Goal: Information Seeking & Learning: Find specific fact

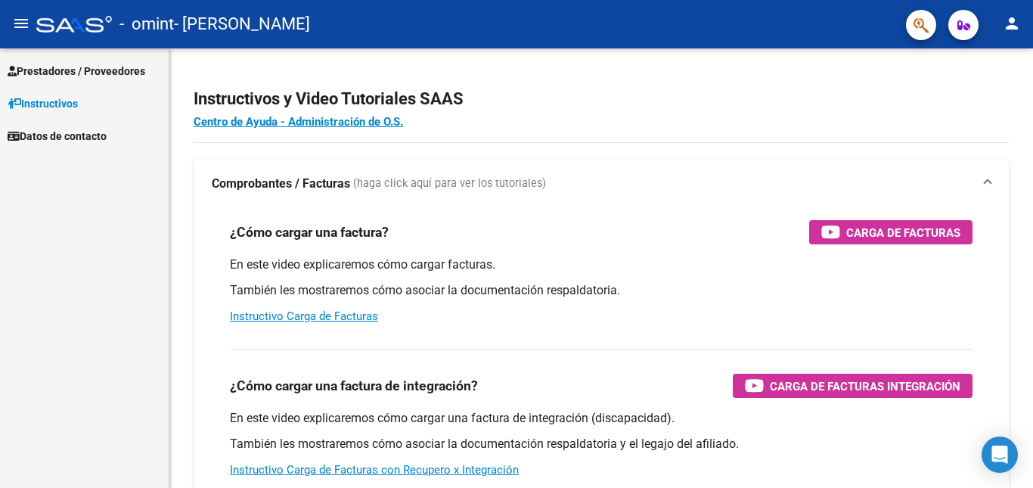
click at [64, 72] on span "Prestadores / Proveedores" at bounding box center [77, 71] width 138 height 17
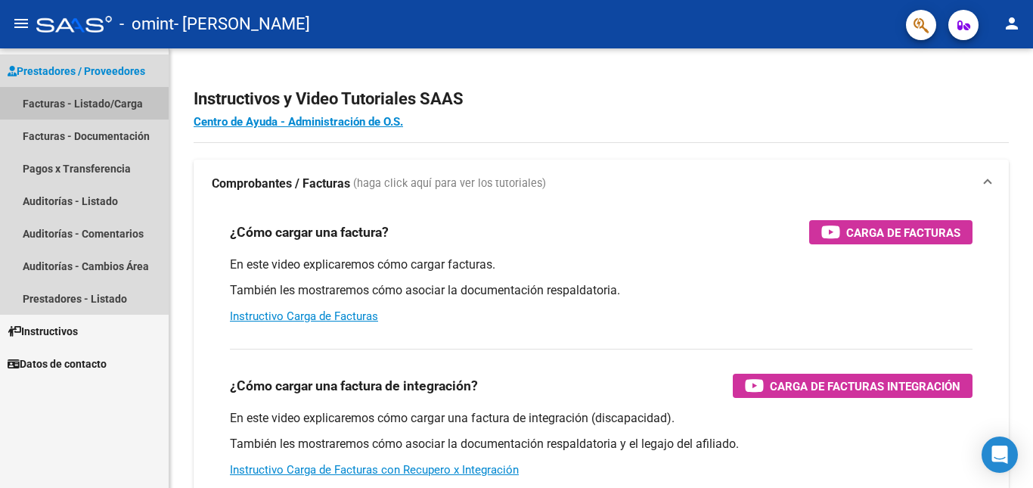
click at [69, 104] on link "Facturas - Listado/Carga" at bounding box center [84, 103] width 169 height 33
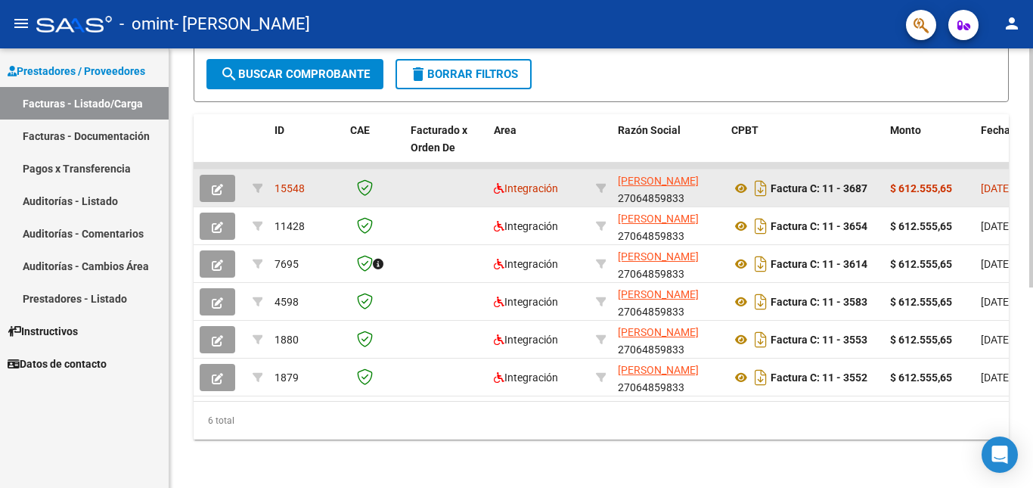
click at [288, 182] on div "15548" at bounding box center [305, 188] width 63 height 17
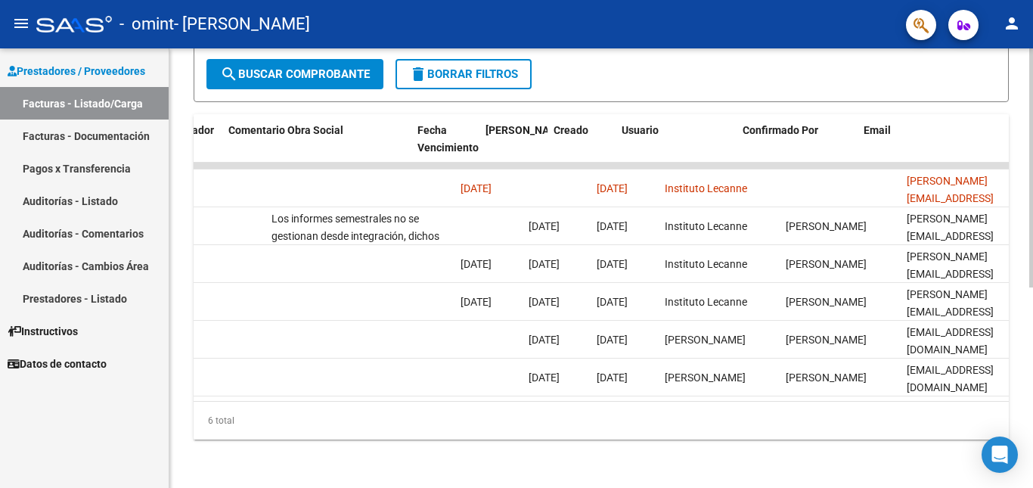
scroll to position [0, 2372]
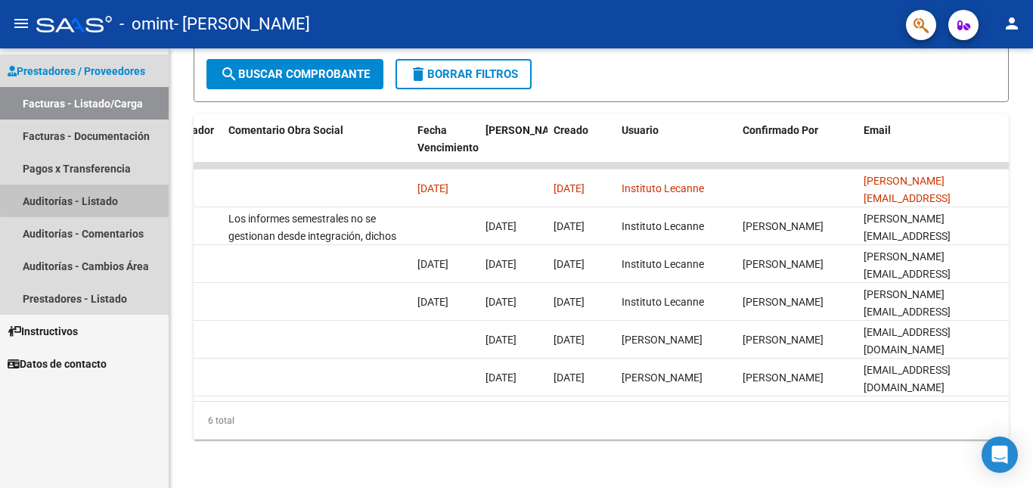
click at [94, 198] on link "Auditorías - Listado" at bounding box center [84, 200] width 169 height 33
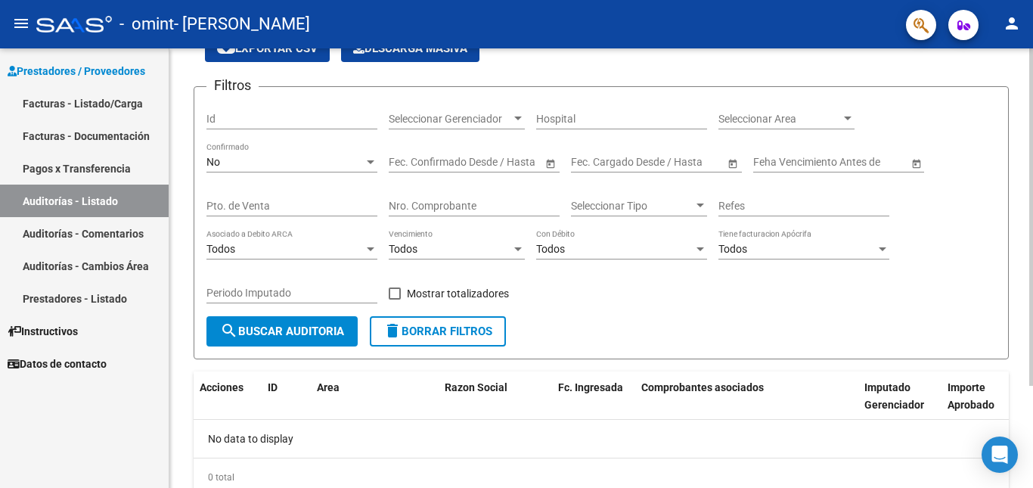
scroll to position [133, 0]
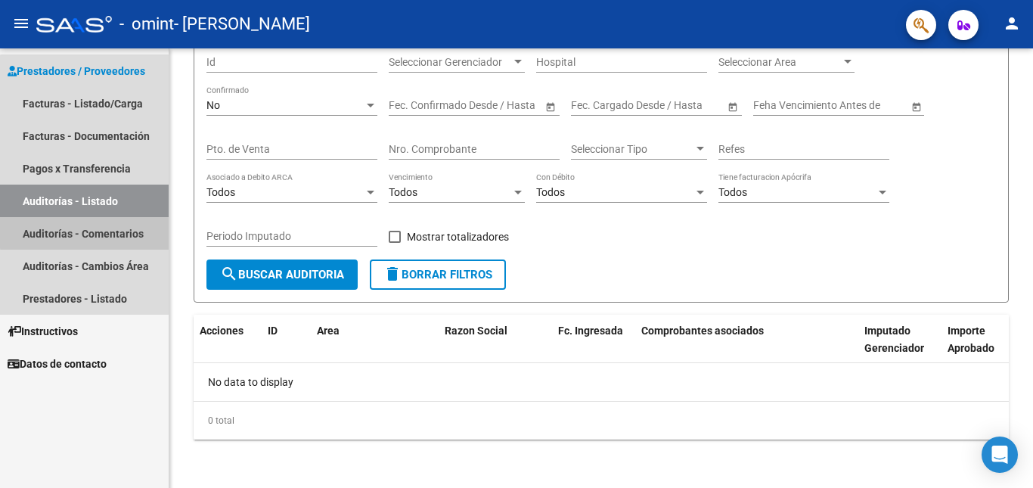
click at [108, 231] on link "Auditorías - Comentarios" at bounding box center [84, 233] width 169 height 33
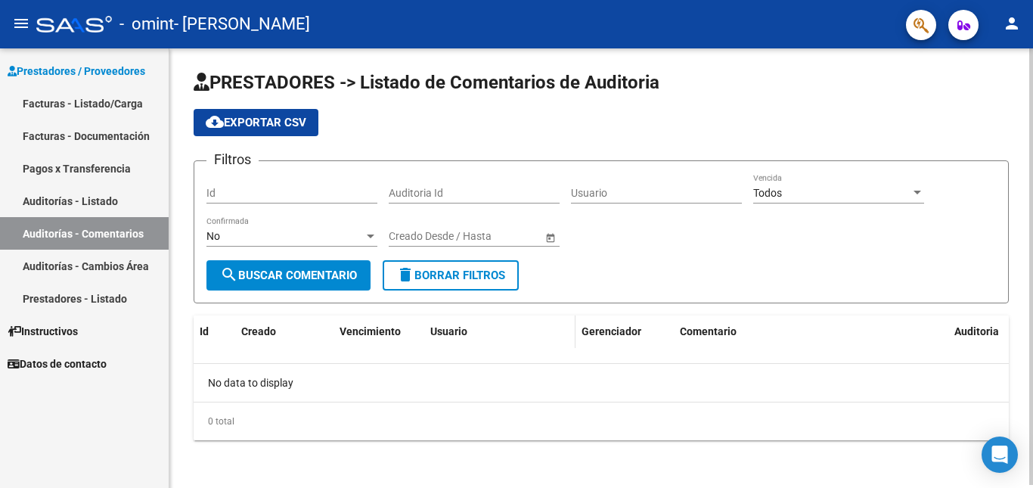
scroll to position [3, 0]
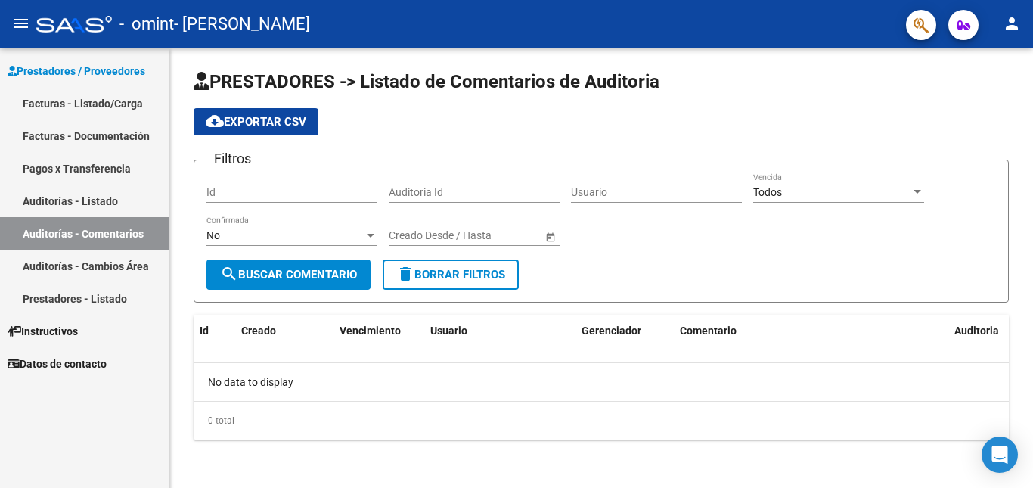
click at [84, 299] on link "Prestadores - Listado" at bounding box center [84, 298] width 169 height 33
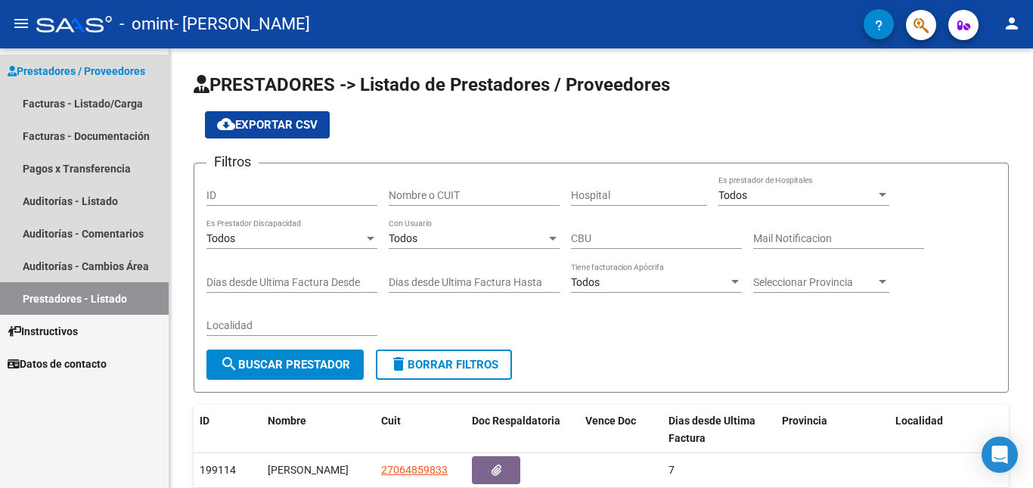
click at [67, 71] on span "Prestadores / Proveedores" at bounding box center [77, 71] width 138 height 17
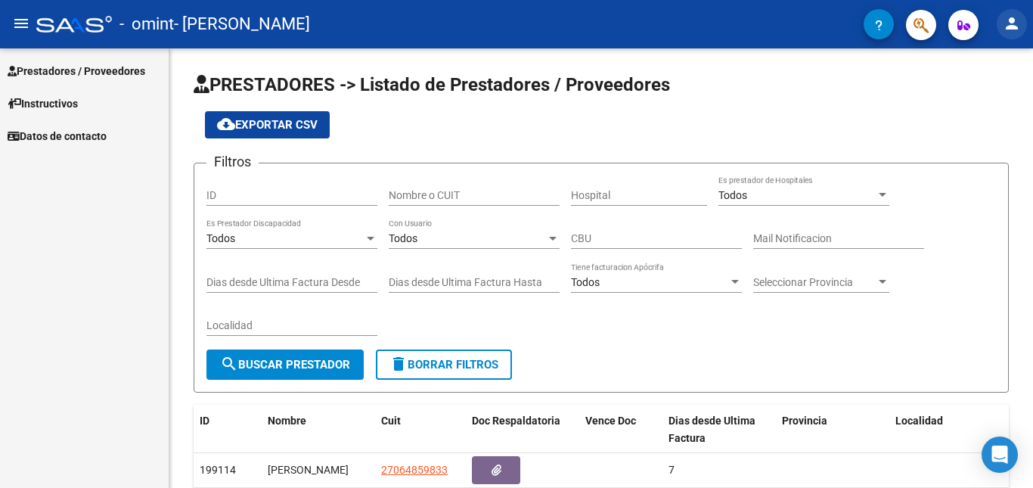
click at [1014, 26] on mat-icon "person" at bounding box center [1011, 23] width 18 height 18
click at [951, 23] on div at bounding box center [516, 244] width 1033 height 488
click at [960, 24] on icon "button" at bounding box center [963, 25] width 13 height 11
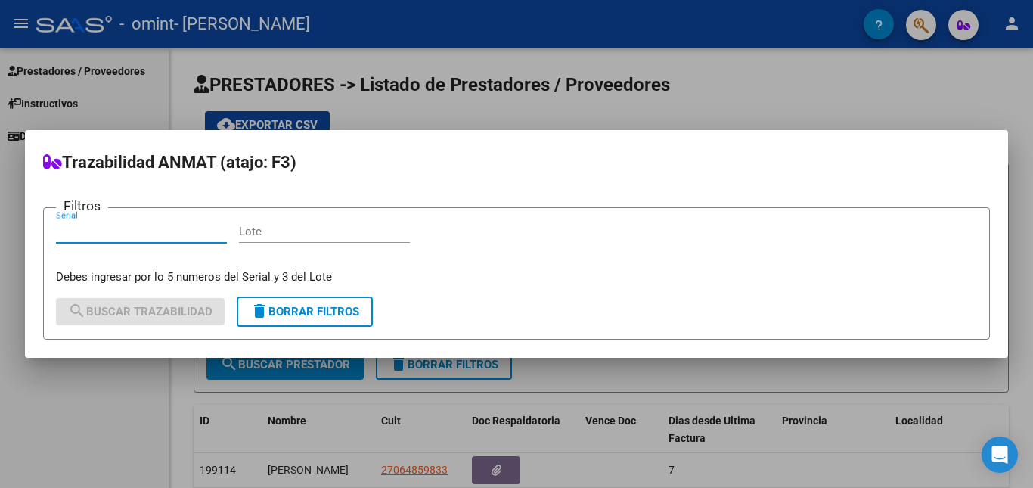
click at [919, 31] on div at bounding box center [516, 244] width 1033 height 488
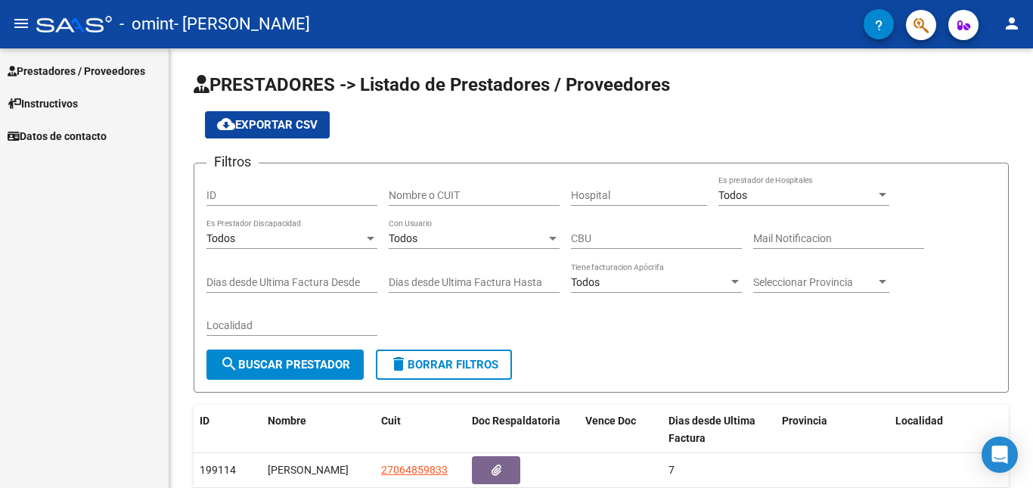
click at [927, 44] on mat-toolbar "menu - omint - [PERSON_NAME] person" at bounding box center [516, 24] width 1033 height 48
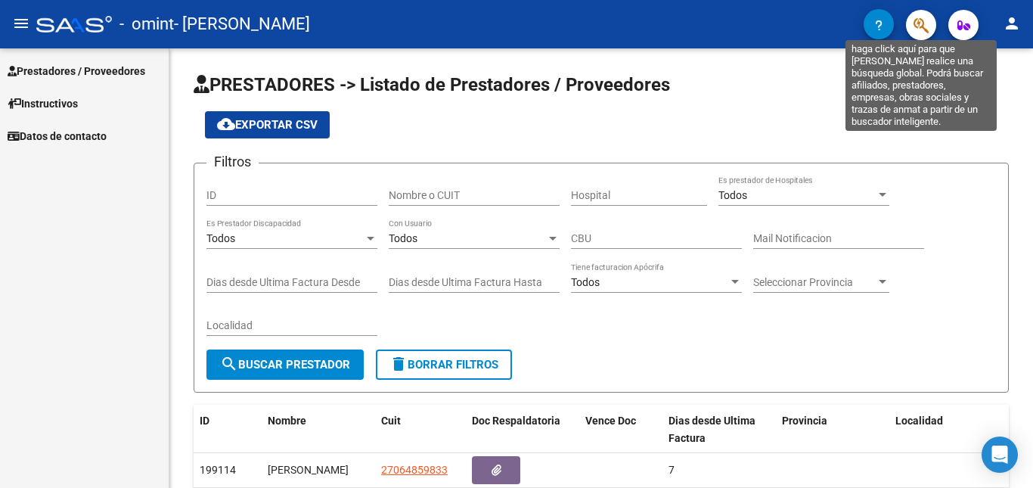
click at [926, 32] on icon "button" at bounding box center [920, 25] width 15 height 17
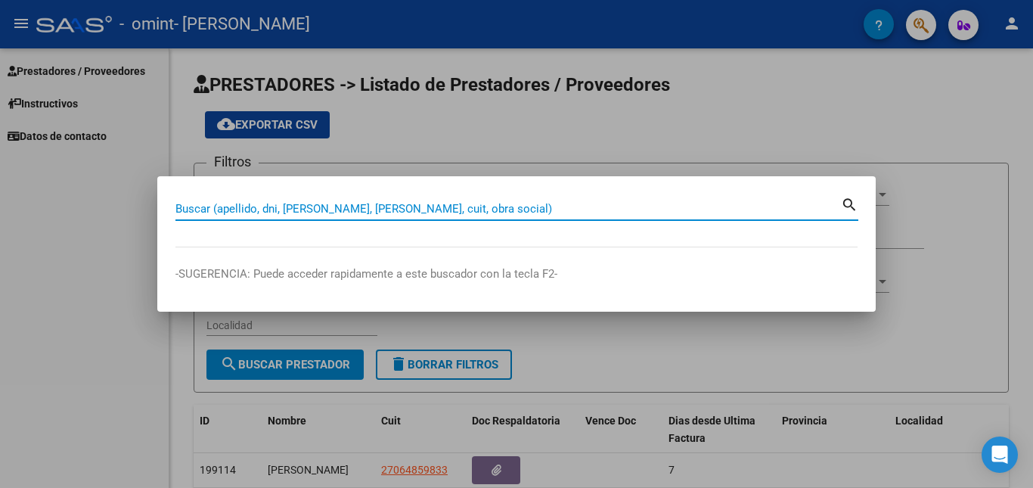
click at [926, 32] on div at bounding box center [516, 244] width 1033 height 488
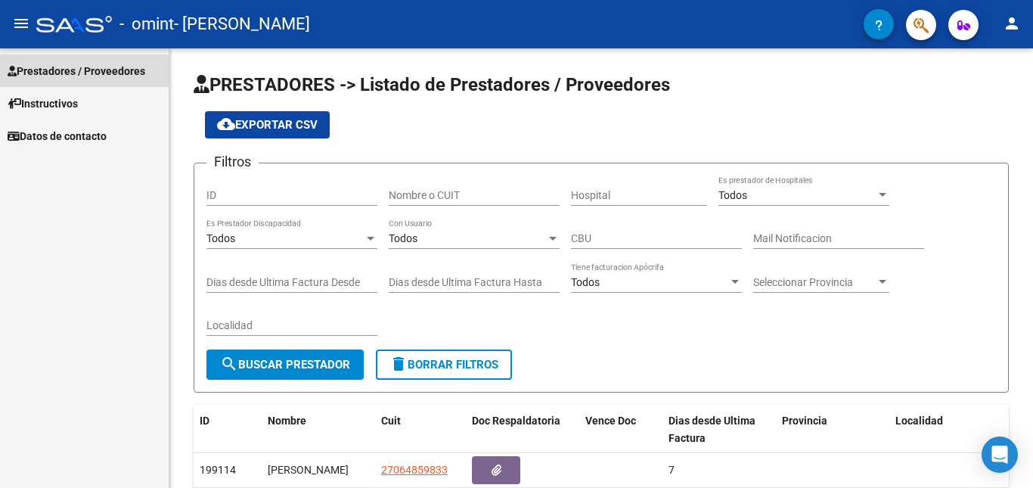
click at [53, 67] on span "Prestadores / Proveedores" at bounding box center [77, 71] width 138 height 17
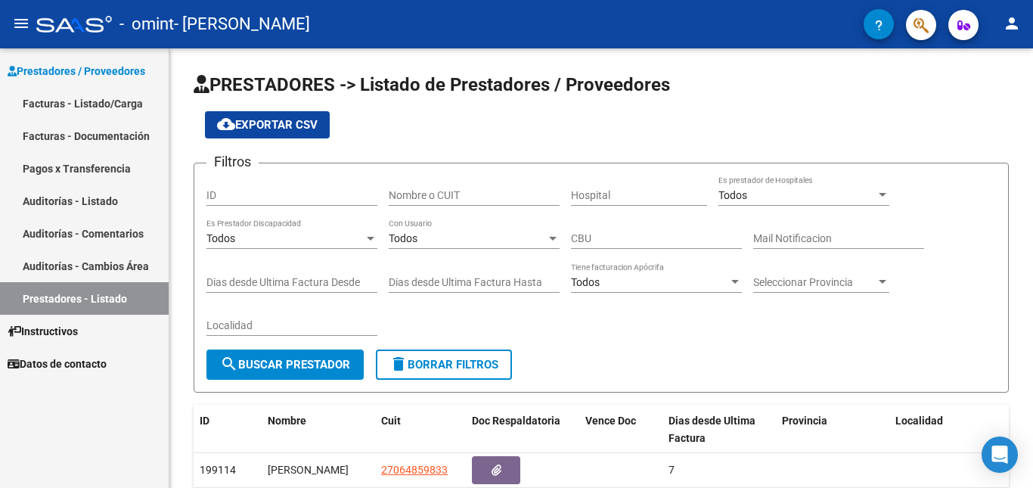
click at [115, 104] on link "Facturas - Listado/Carga" at bounding box center [84, 103] width 169 height 33
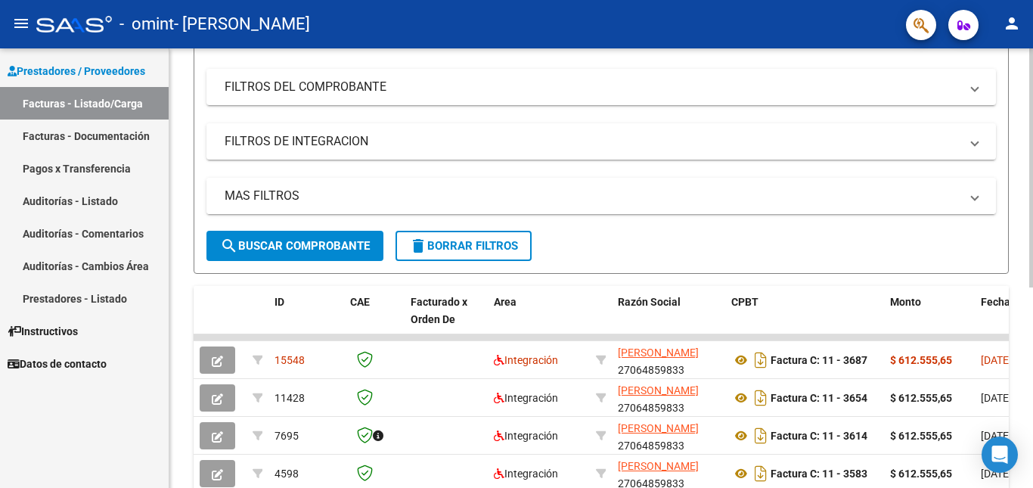
scroll to position [302, 0]
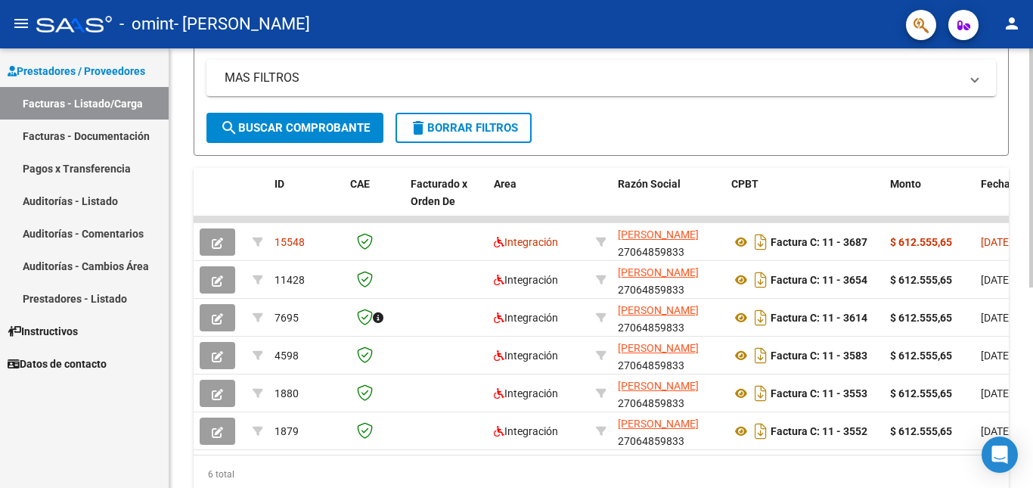
drag, startPoint x: 393, startPoint y: 451, endPoint x: 522, endPoint y: 457, distance: 129.4
click at [522, 454] on datatable-body "15548 Integración [PERSON_NAME] 27064859833 Factura C: 11 - 3687 $ 612.555,65 […" at bounding box center [601, 335] width 815 height 238
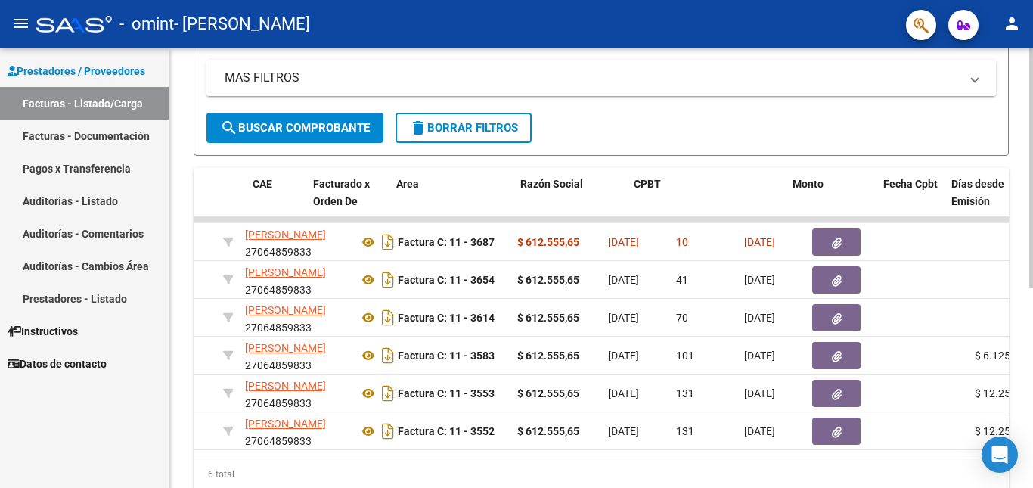
scroll to position [0, 98]
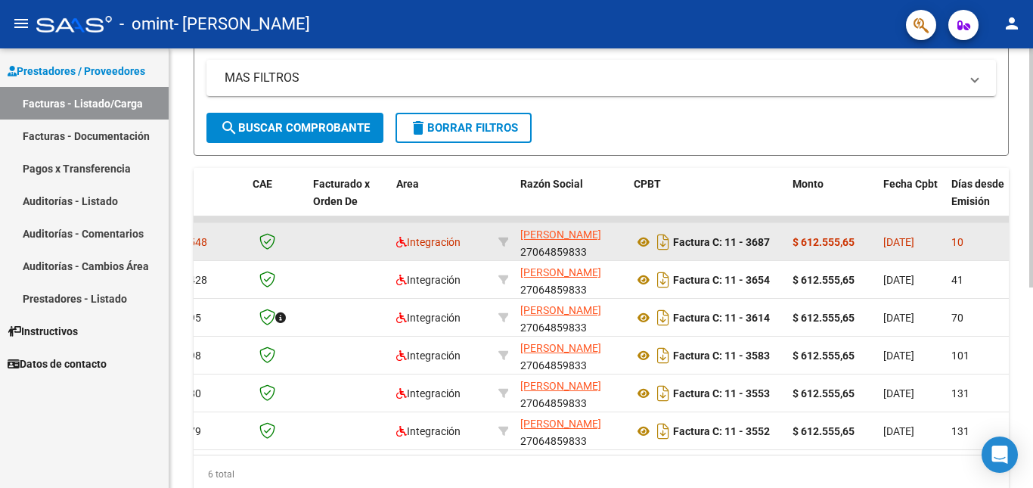
click at [542, 242] on app-link-go-to "[PERSON_NAME]" at bounding box center [560, 234] width 81 height 17
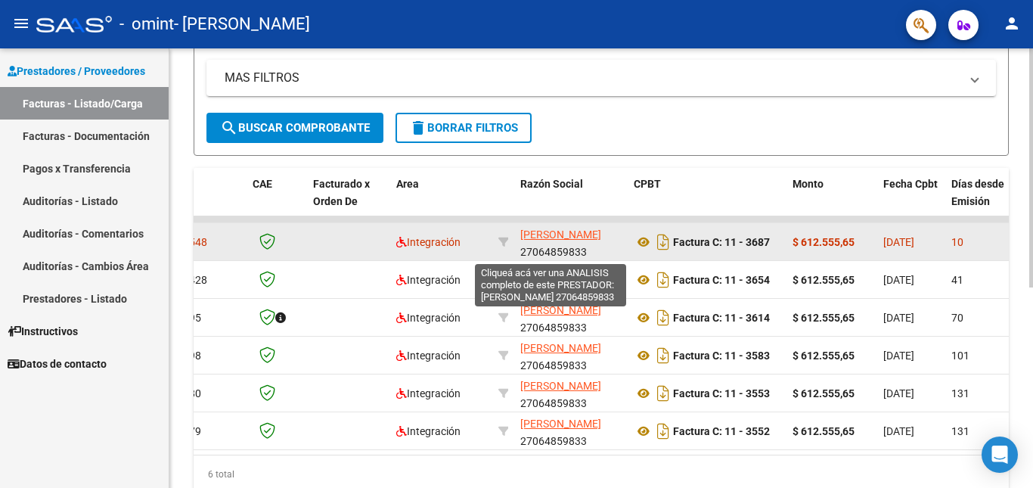
click at [542, 234] on span "[PERSON_NAME]" at bounding box center [560, 234] width 81 height 12
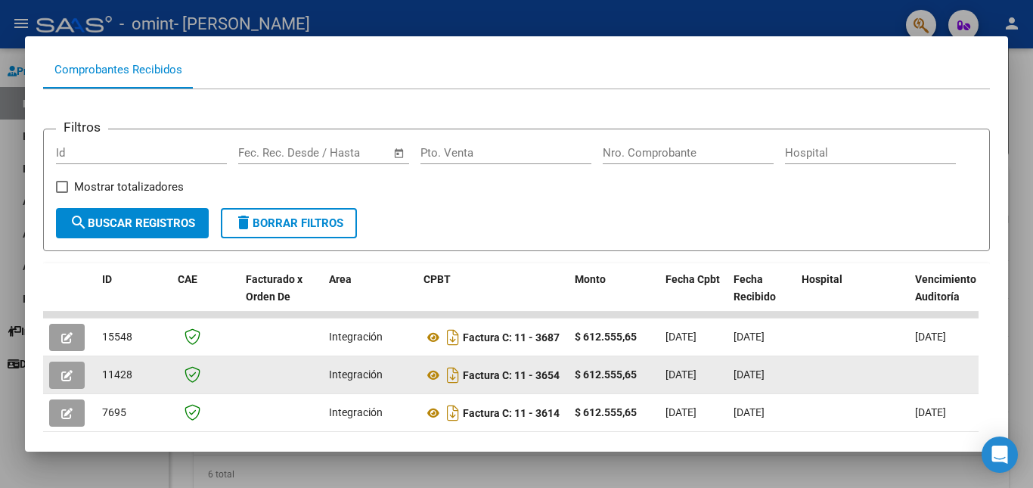
scroll to position [0, 0]
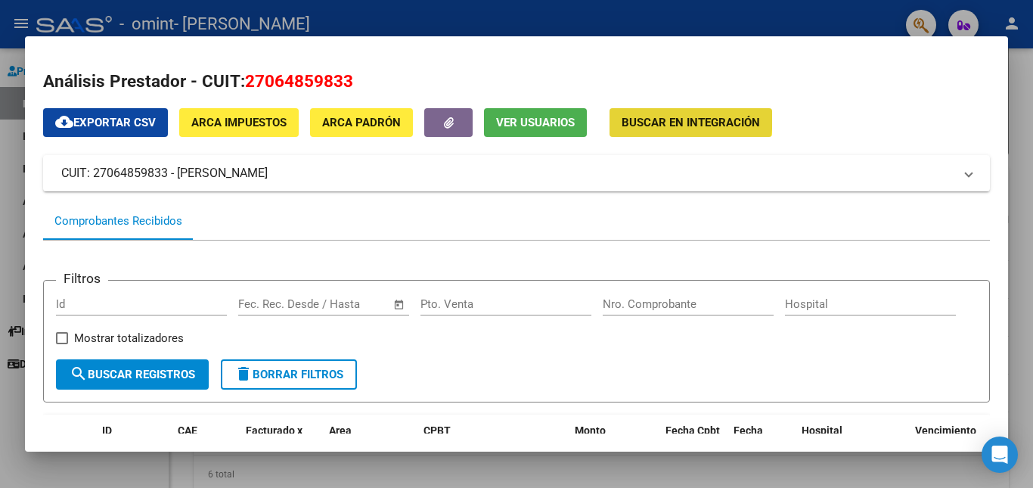
click at [639, 115] on span "Buscar en Integración" at bounding box center [690, 122] width 138 height 14
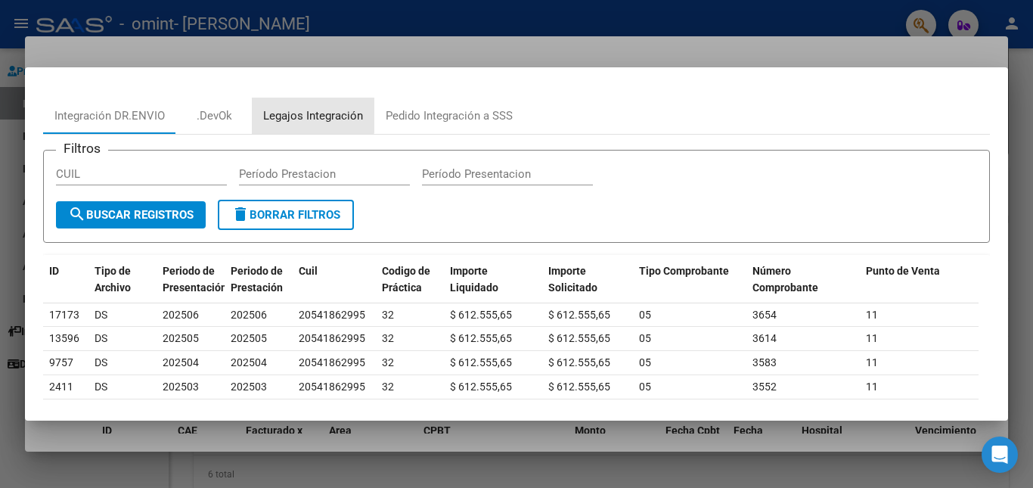
click at [302, 114] on div "Legajos Integración" at bounding box center [313, 115] width 100 height 17
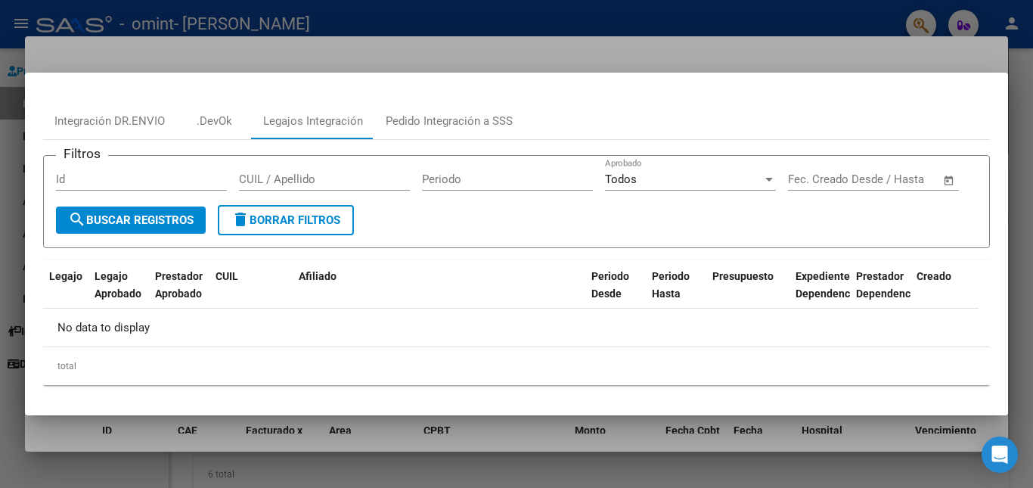
click at [1008, 63] on div at bounding box center [516, 244] width 1033 height 488
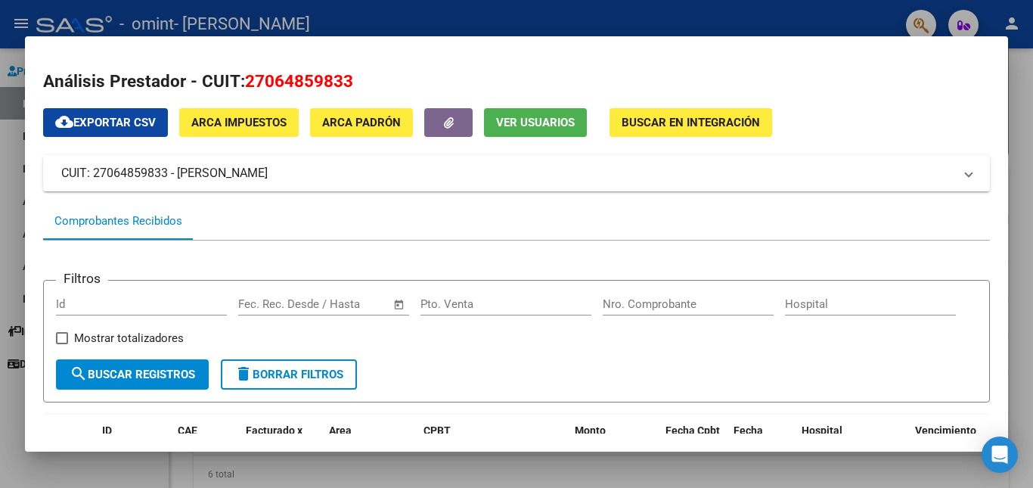
click at [15, 109] on div at bounding box center [516, 244] width 1033 height 488
